Goal: Task Accomplishment & Management: Use online tool/utility

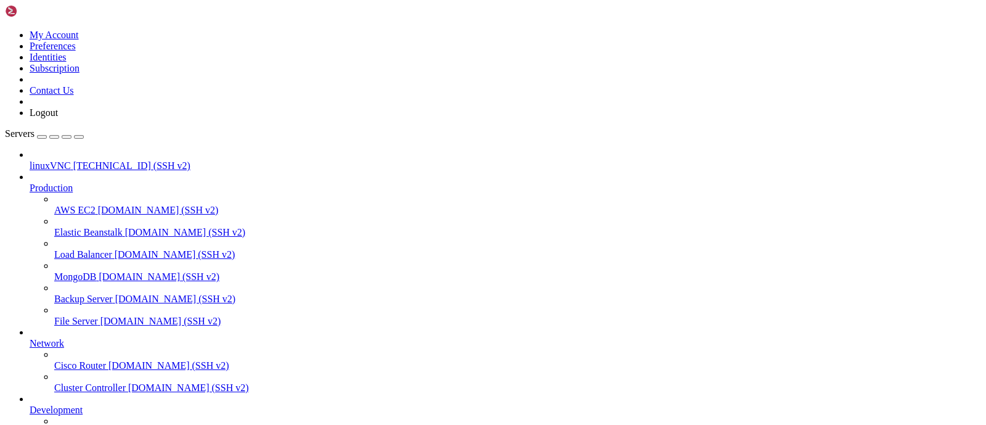
scroll to position [105, 0]
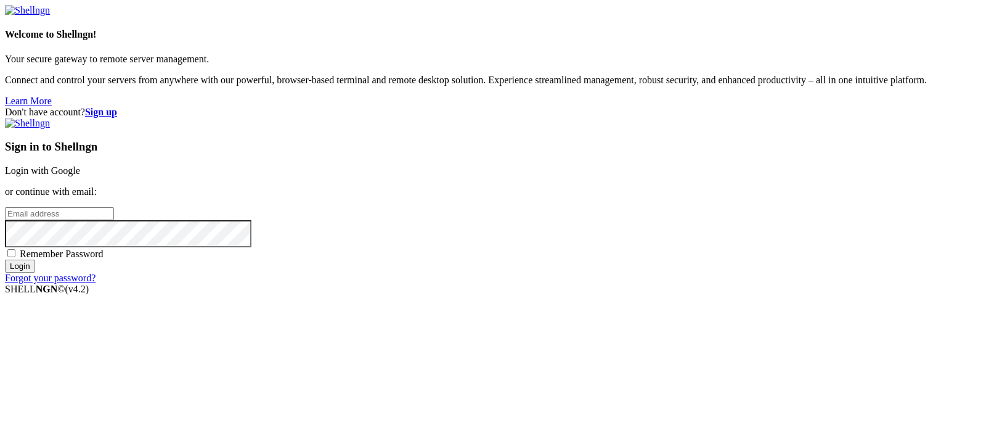
click at [80, 165] on link "Login with Google" at bounding box center [42, 170] width 75 height 10
